Goal: Find specific page/section: Find specific page/section

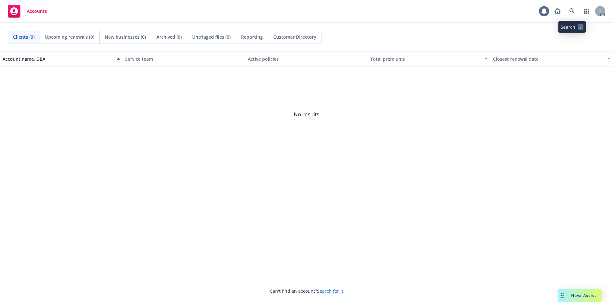
click at [573, 17] on link at bounding box center [572, 11] width 13 height 13
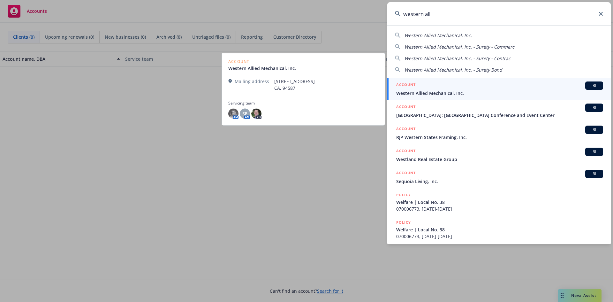
type input "western all"
click at [471, 89] on div "ACCOUNT BI" at bounding box center [499, 85] width 207 height 8
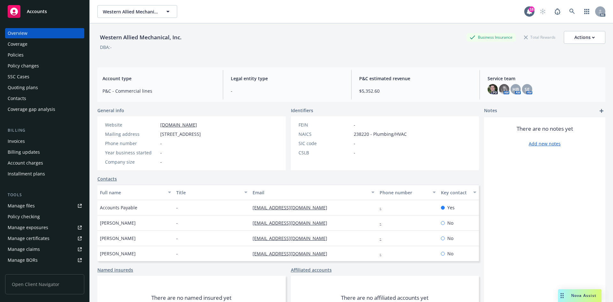
click at [36, 141] on div "Invoices" at bounding box center [45, 141] width 74 height 10
